Goal: Information Seeking & Learning: Learn about a topic

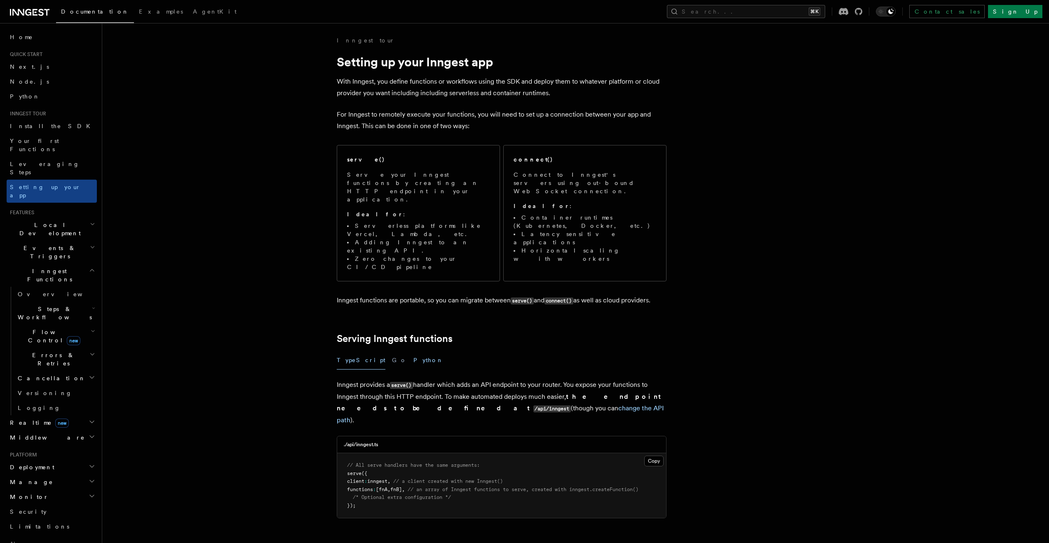
click at [413, 351] on button "Python" at bounding box center [428, 360] width 30 height 19
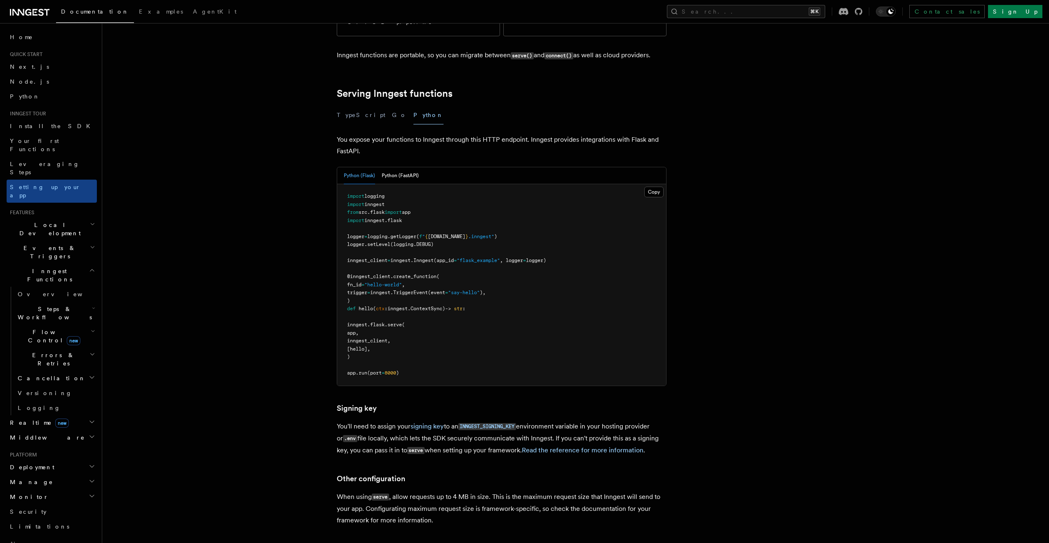
scroll to position [244, 0]
click at [424, 292] on pre "import logging import inngest from src . flask import app import inngest . [GEO…" at bounding box center [501, 285] width 329 height 201
click at [770, 215] on article "Inngest tour Setting up your Inngest app With Inngest, you define functions or …" at bounding box center [553, 285] width 877 height 987
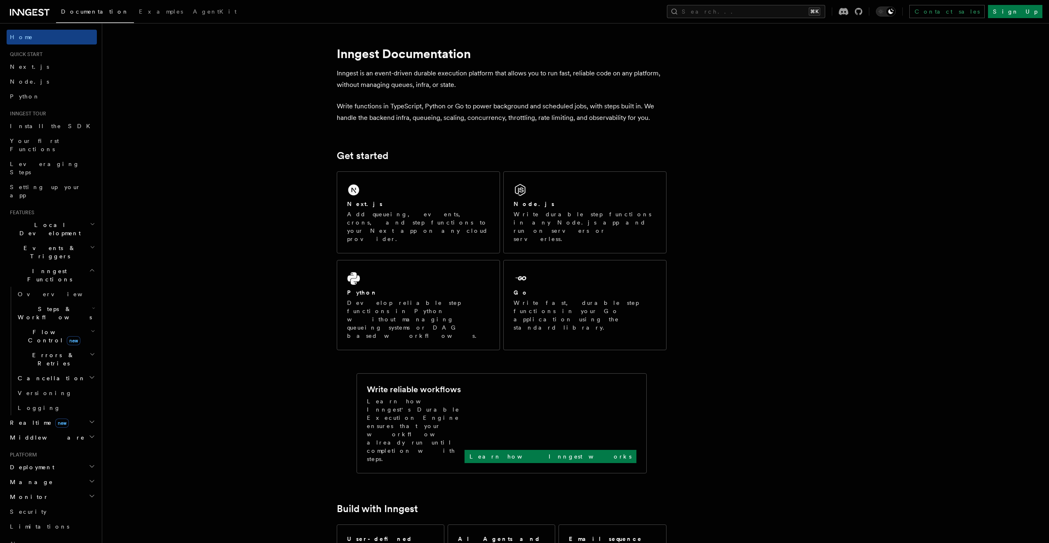
click at [42, 305] on span "Steps & Workflows" at bounding box center [52, 313] width 77 height 16
click at [45, 328] on span "Overview" at bounding box center [68, 332] width 85 height 8
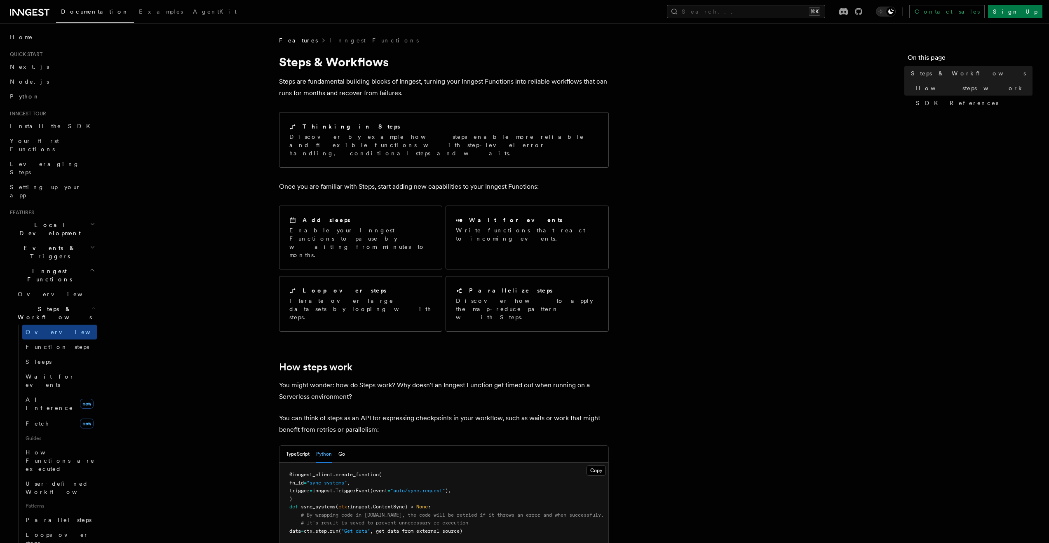
scroll to position [175, 0]
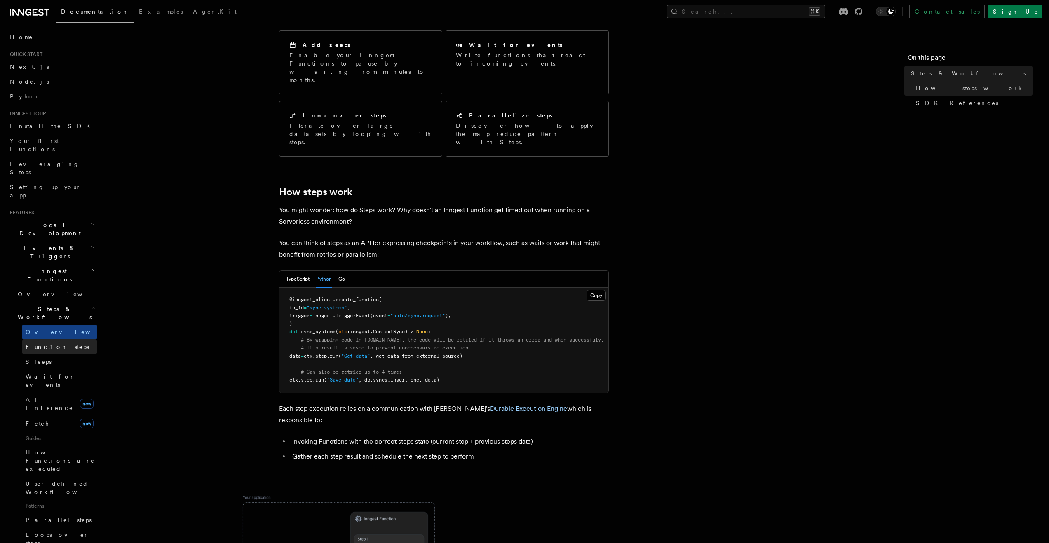
click at [51, 344] on span "Function steps" at bounding box center [57, 347] width 63 height 7
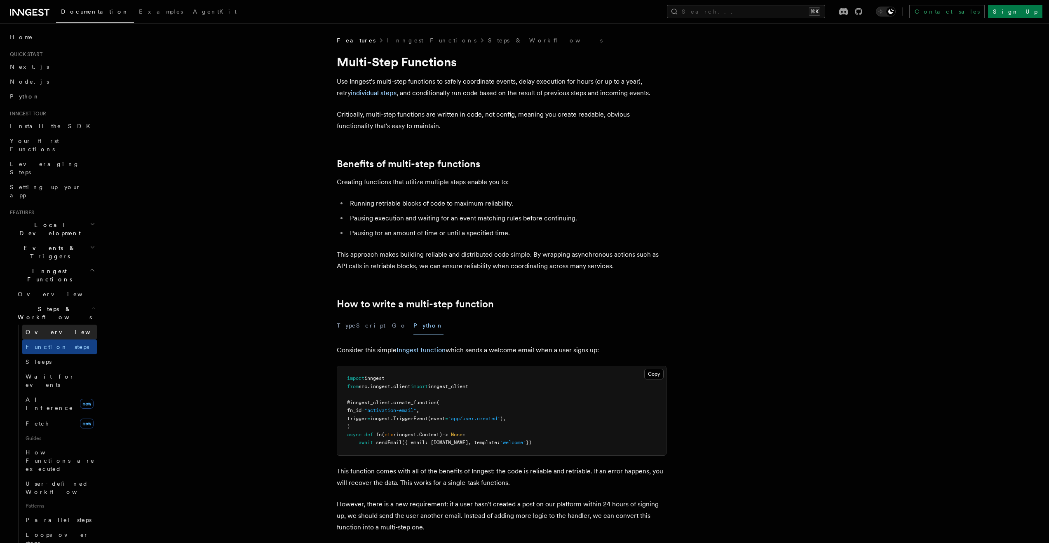
click at [50, 328] on span "Overview" at bounding box center [68, 332] width 85 height 8
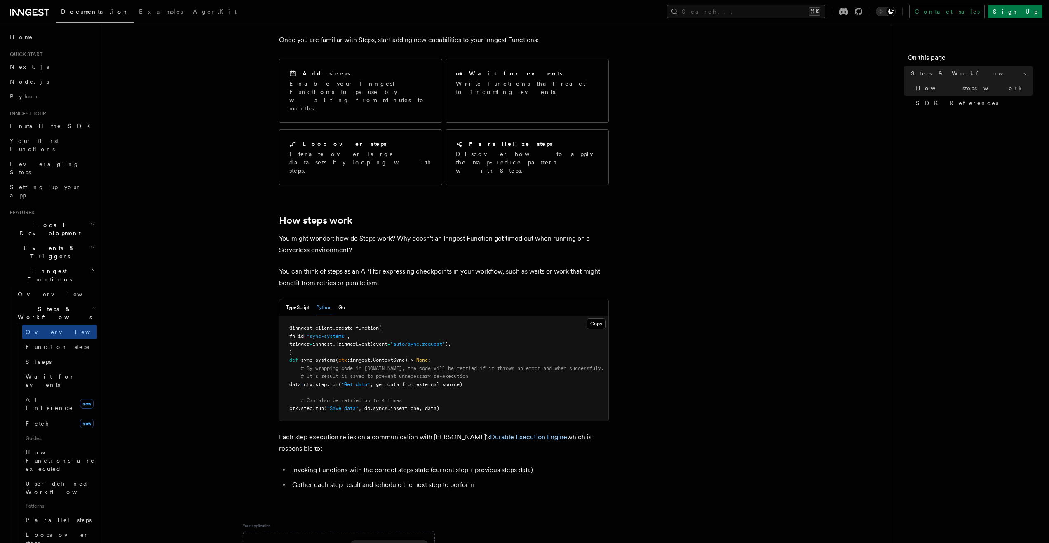
scroll to position [218, 0]
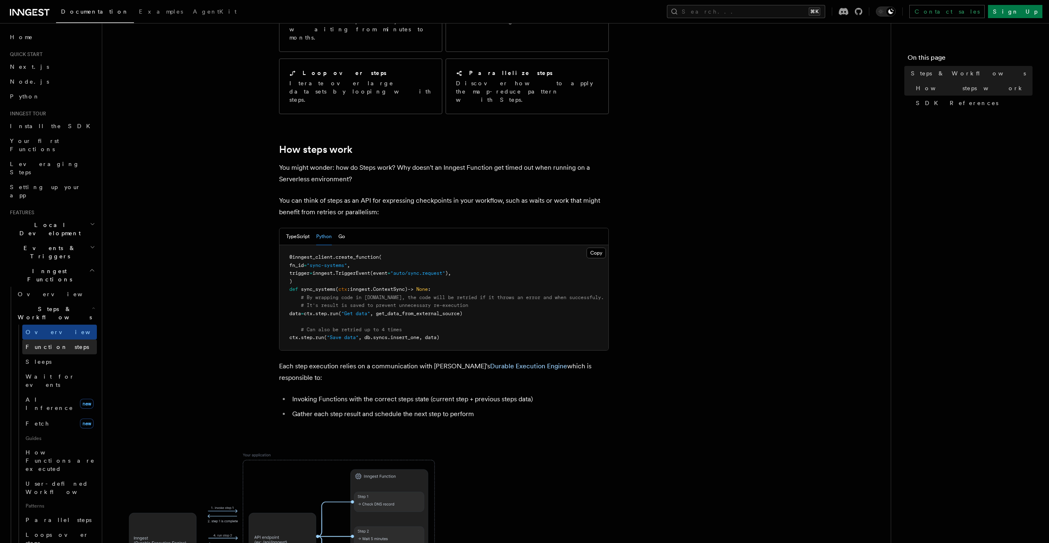
click at [40, 339] on link "Function steps" at bounding box center [59, 346] width 75 height 15
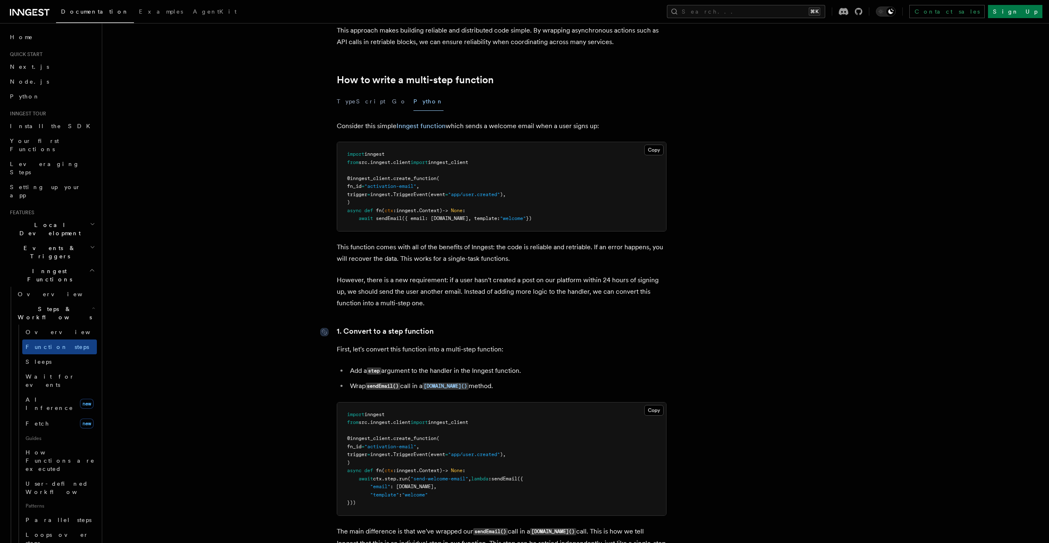
scroll to position [418, 0]
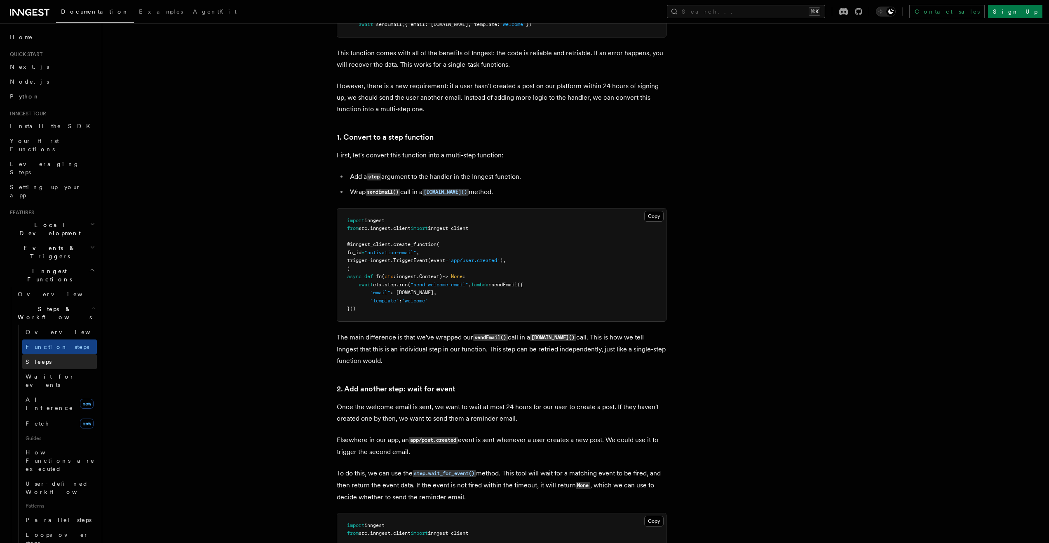
click at [63, 354] on link "Sleeps" at bounding box center [59, 361] width 75 height 15
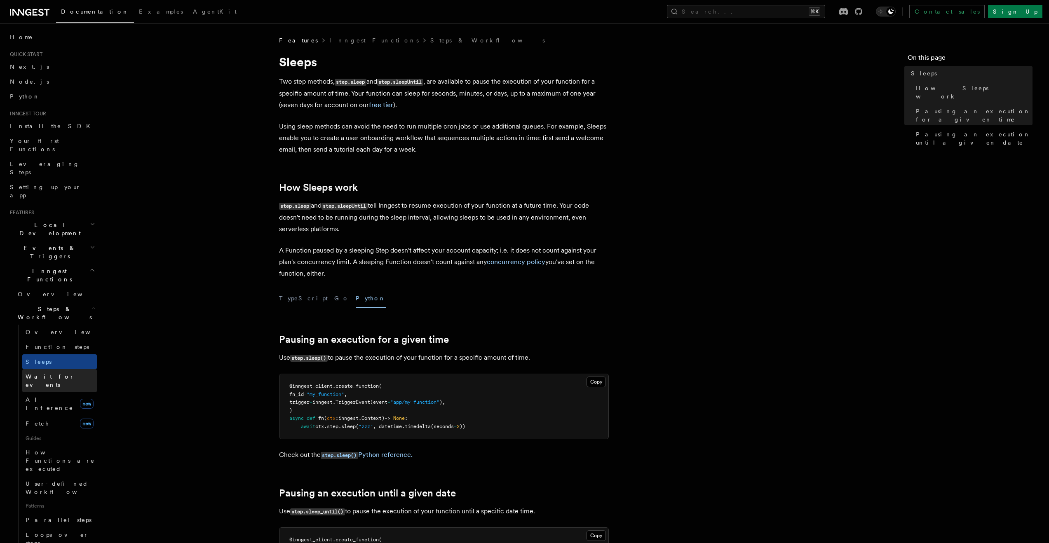
click at [59, 373] on span "Wait for events" at bounding box center [50, 380] width 49 height 15
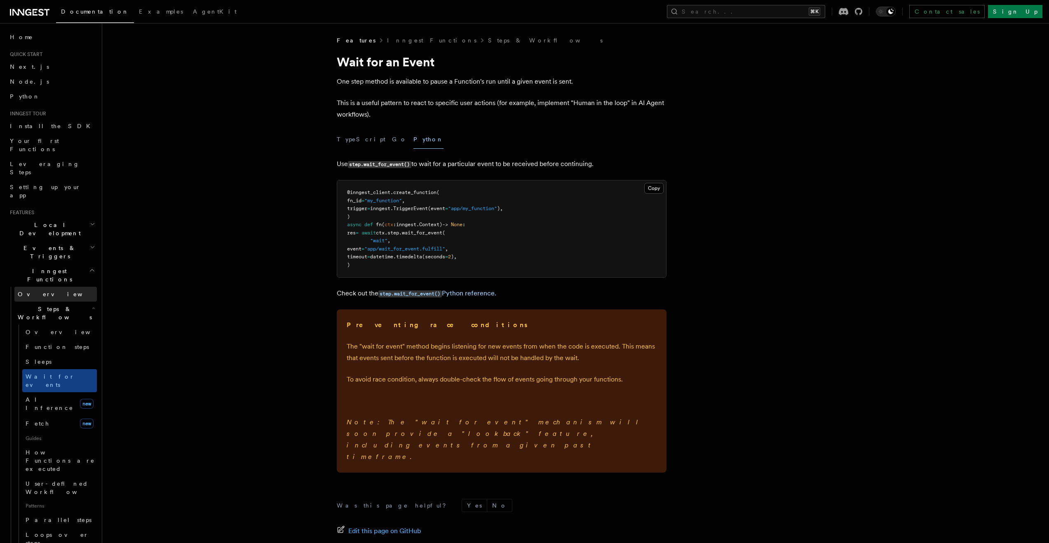
click at [44, 287] on link "Overview" at bounding box center [55, 294] width 82 height 15
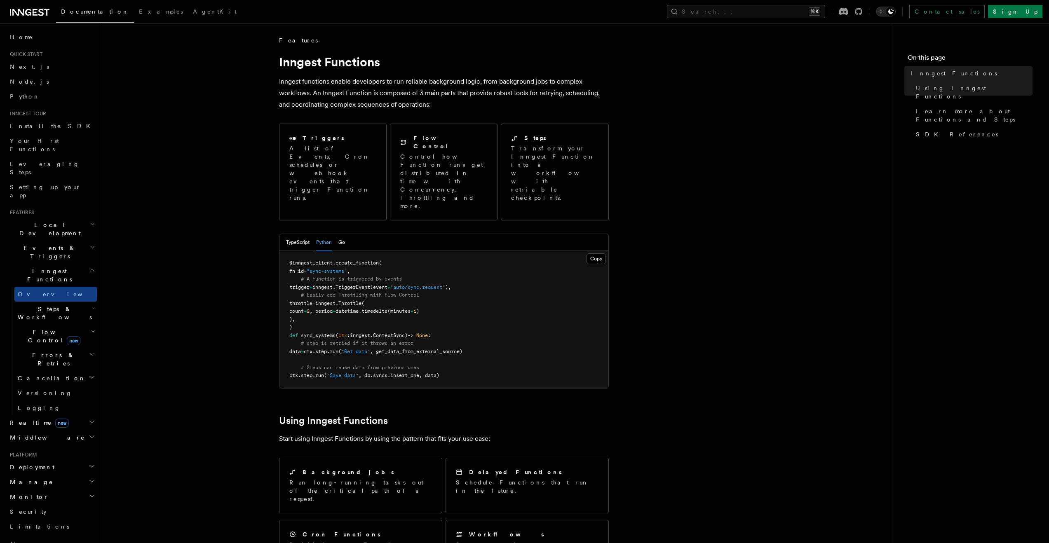
click at [51, 305] on span "Steps & Workflows" at bounding box center [52, 313] width 77 height 16
click at [55, 325] on link "Overview" at bounding box center [59, 332] width 75 height 15
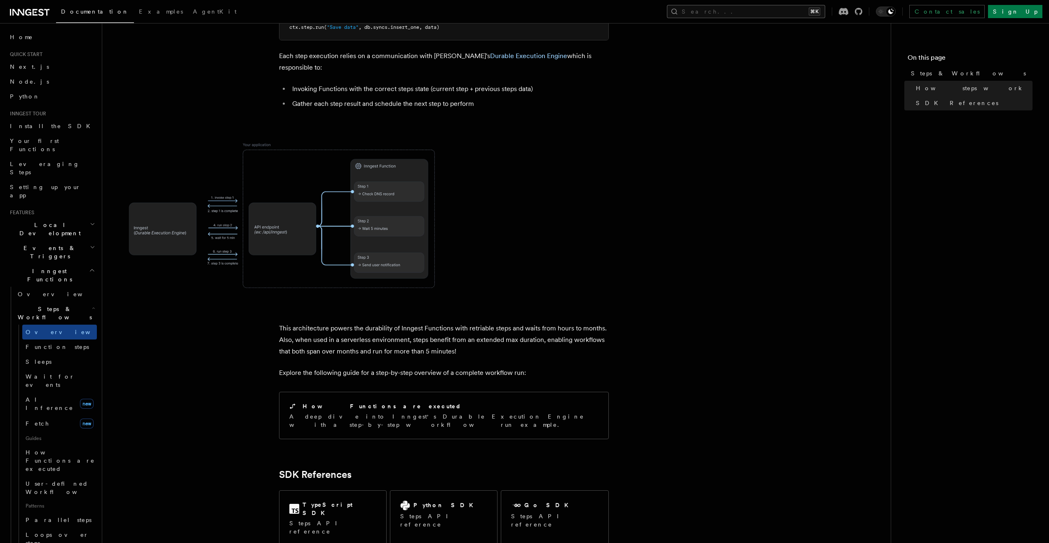
scroll to position [512, 0]
